Goal: Task Accomplishment & Management: Use online tool/utility

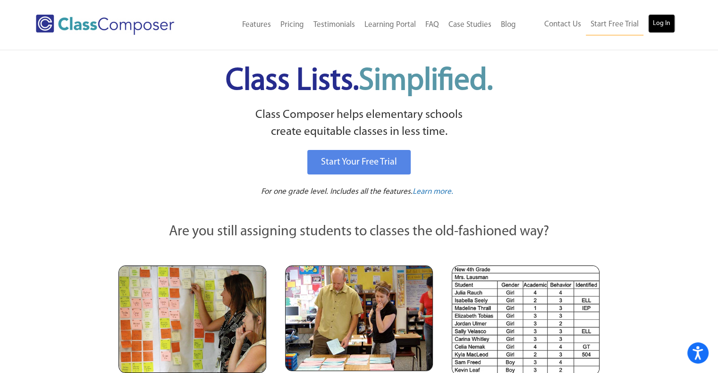
click at [667, 23] on link "Log In" at bounding box center [661, 23] width 27 height 19
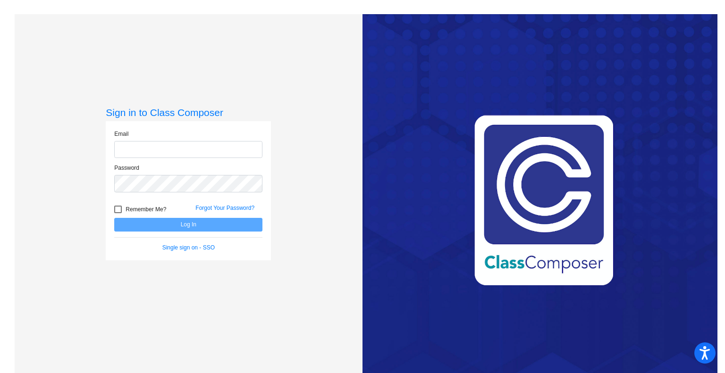
type input "jeremypierro@cusd.com"
click at [203, 224] on button "Log In" at bounding box center [188, 225] width 148 height 14
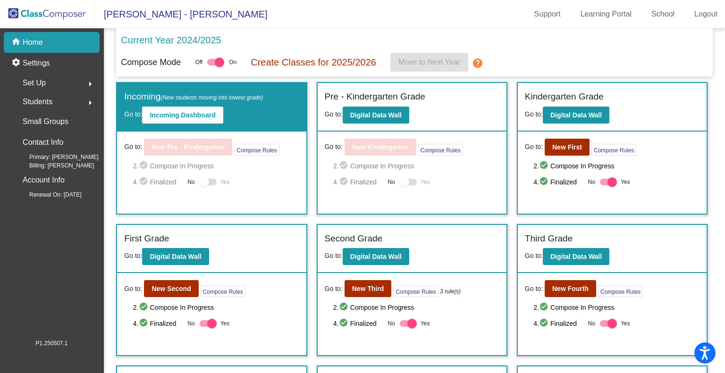
click at [404, 185] on div at bounding box center [404, 181] width 9 height 9
click at [370, 115] on b "Digital Data Wall" at bounding box center [375, 115] width 51 height 8
click at [564, 147] on b "New First" at bounding box center [567, 147] width 30 height 8
click at [478, 64] on mat-icon "help" at bounding box center [477, 63] width 11 height 11
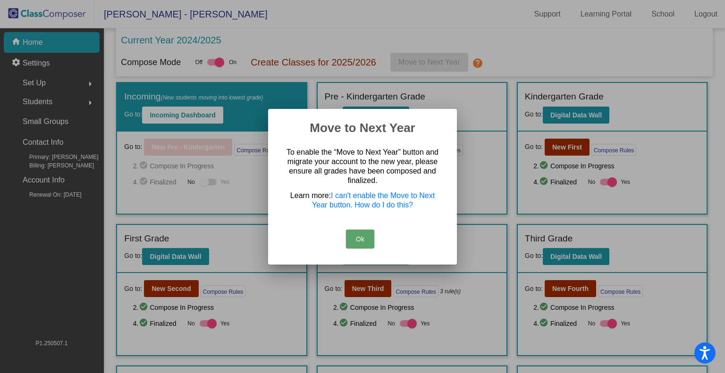
click at [372, 235] on button "Ok" at bounding box center [360, 239] width 28 height 19
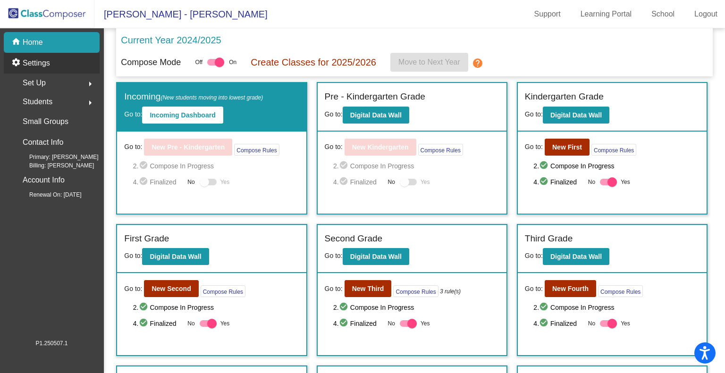
click at [37, 63] on p "Settings" at bounding box center [36, 63] width 27 height 11
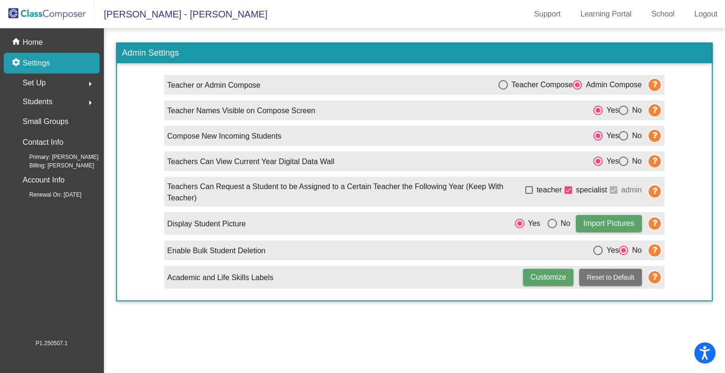
click at [50, 84] on div "Set Up arrow_right" at bounding box center [54, 83] width 90 height 19
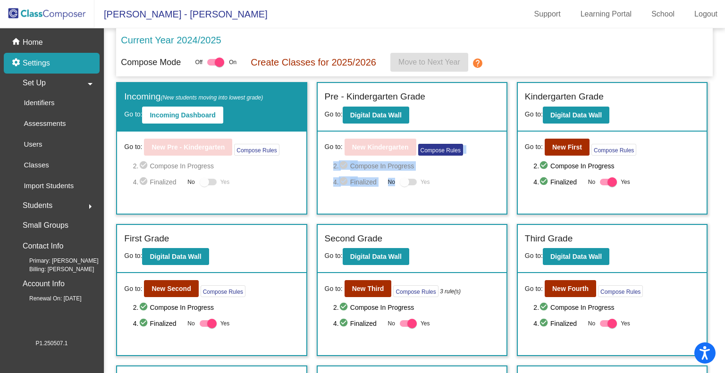
drag, startPoint x: 404, startPoint y: 181, endPoint x: 443, endPoint y: 147, distance: 52.2
click at [443, 147] on div "Go to: New Kindergarten Compose Rules 2. check_circle Compose In Progress 4. ch…" at bounding box center [412, 173] width 189 height 82
click at [433, 188] on div "Go to: New Kindergarten Compose Rules 2. check_circle Compose In Progress 4. ch…" at bounding box center [412, 173] width 189 height 82
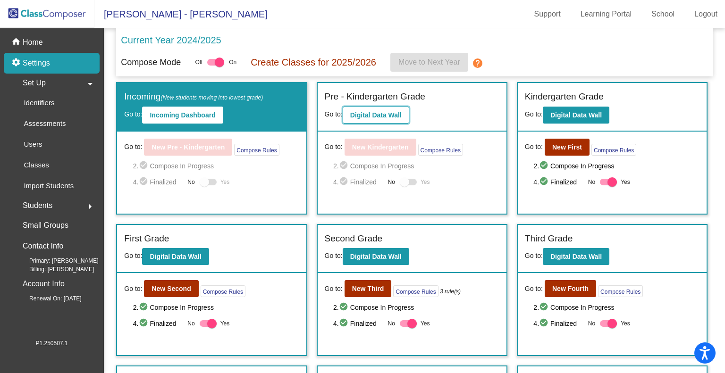
click at [380, 118] on b "Digital Data Wall" at bounding box center [375, 115] width 51 height 8
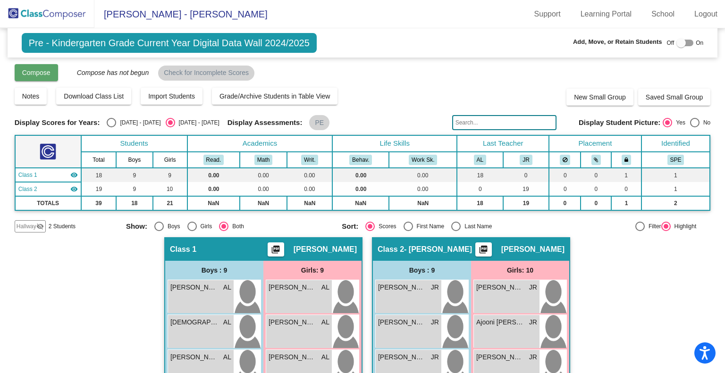
click at [48, 75] on span "Compose" at bounding box center [36, 73] width 28 height 8
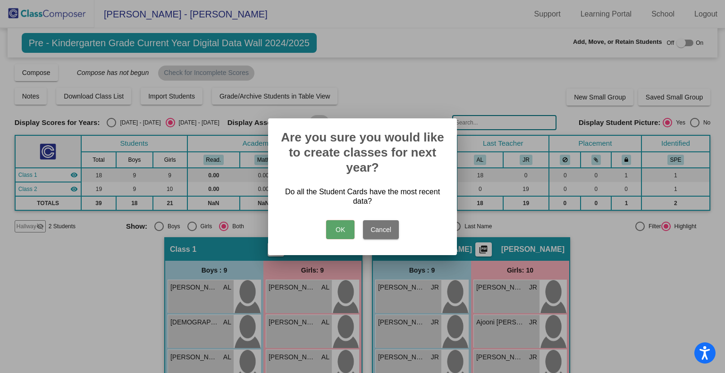
click at [337, 229] on button "OK" at bounding box center [340, 229] width 28 height 19
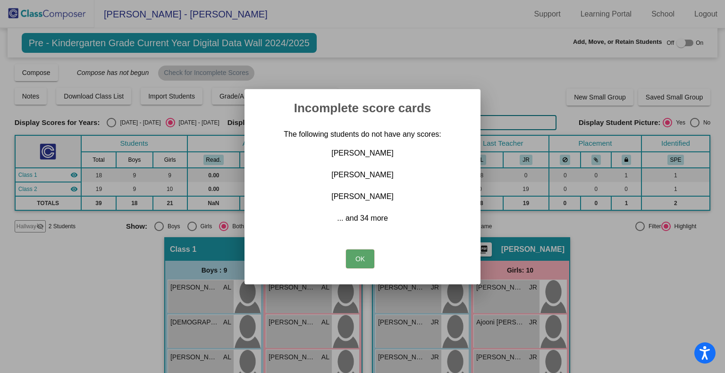
click at [364, 260] on button "OK" at bounding box center [360, 259] width 28 height 19
